Goal: Find specific fact: Find specific fact

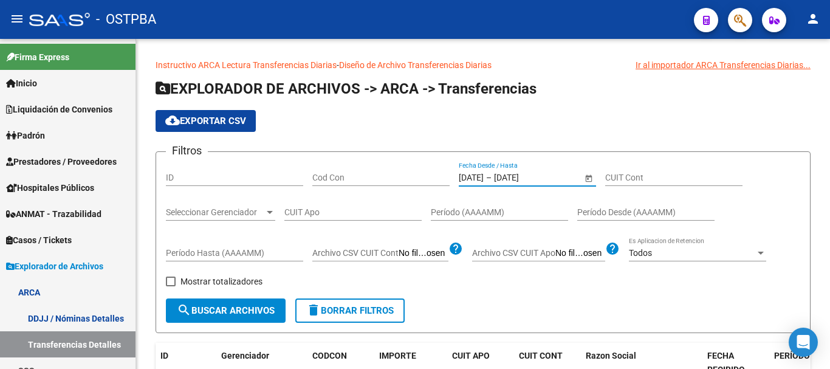
scroll to position [41, 0]
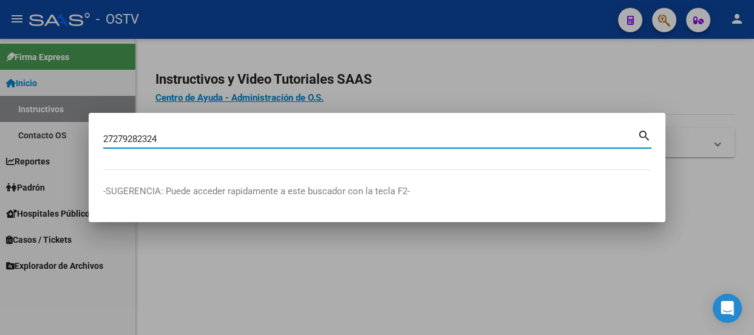
type input "27279282324"
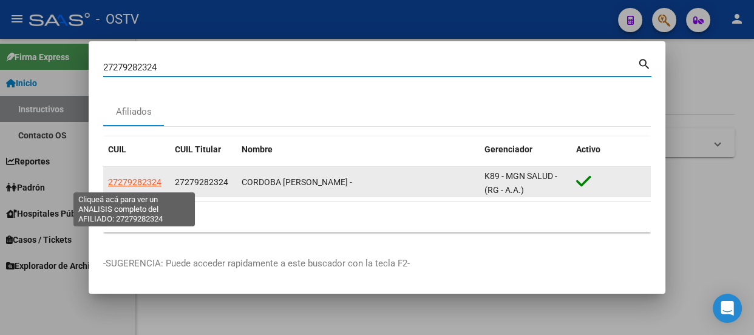
click at [149, 186] on span "27279282324" at bounding box center [134, 182] width 53 height 10
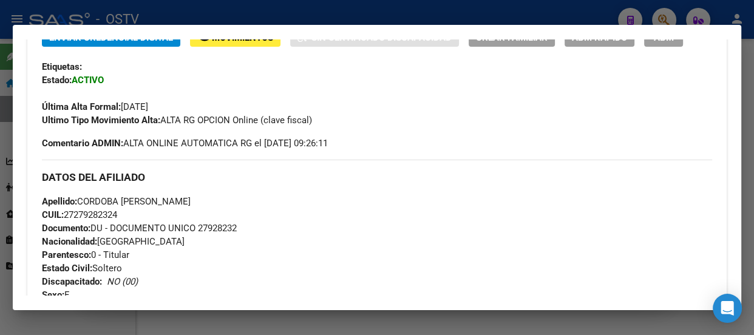
scroll to position [331, 0]
